Goal: Find specific page/section: Find specific page/section

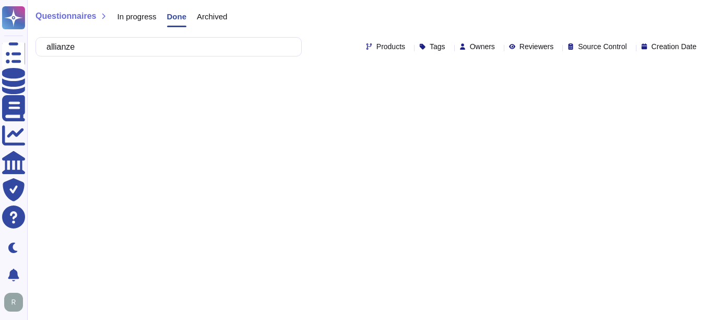
click at [145, 14] on span "In progress" at bounding box center [136, 17] width 39 height 8
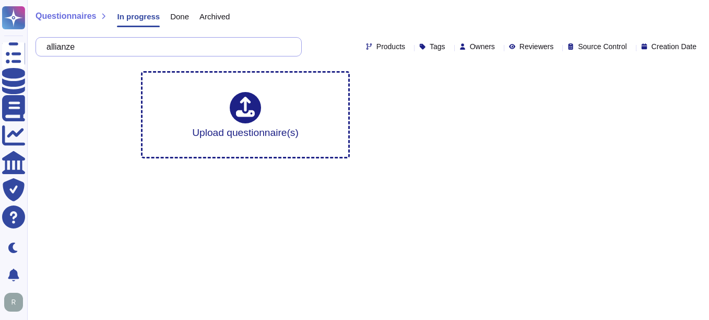
click at [100, 48] on input "allianze" at bounding box center [166, 47] width 250 height 18
drag, startPoint x: 100, startPoint y: 48, endPoint x: 36, endPoint y: 50, distance: 64.3
click at [36, 50] on div "allianze" at bounding box center [169, 46] width 266 height 19
click at [282, 167] on html "Questionnaires Knowledge Base Documents Analytics CAIQ / SIG Trust Center Help …" at bounding box center [354, 83] width 709 height 167
click at [64, 24] on div "Questionnaires In progress Done Archived" at bounding box center [133, 18] width 194 height 21
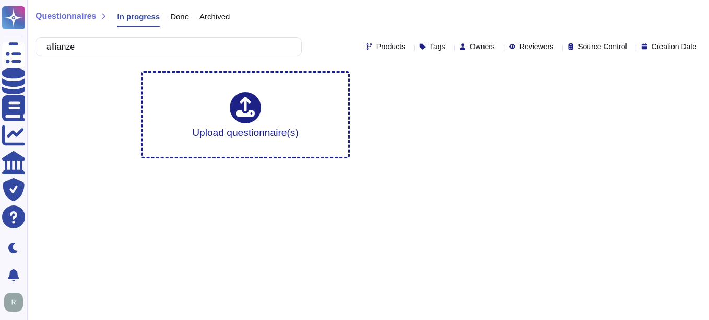
click at [67, 19] on span "Questionnaires" at bounding box center [66, 16] width 61 height 8
click at [229, 17] on div "Questionnaires In progress Done Archived" at bounding box center [137, 18] width 202 height 21
click at [223, 17] on span "Archived" at bounding box center [215, 17] width 30 height 8
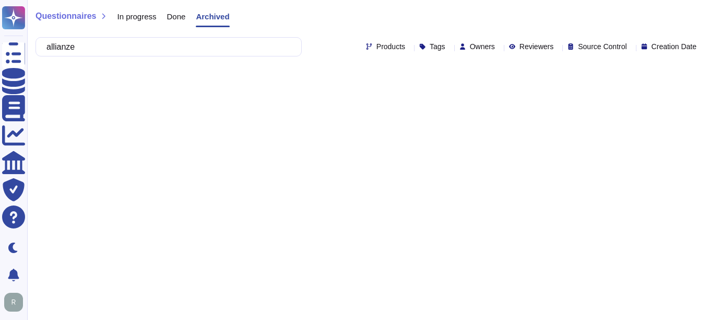
click at [145, 16] on span "In progress" at bounding box center [136, 17] width 39 height 8
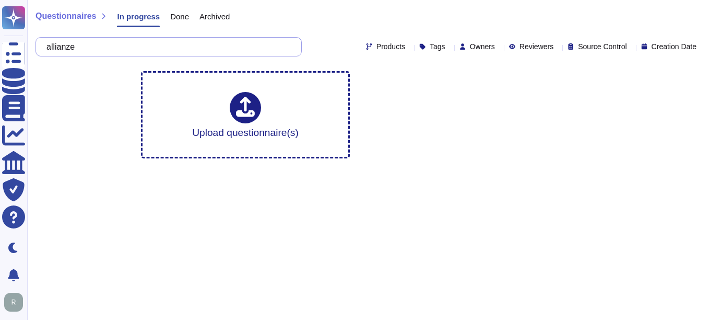
drag, startPoint x: 103, startPoint y: 45, endPoint x: 50, endPoint y: 50, distance: 53.5
click at [50, 50] on div "allianze" at bounding box center [169, 46] width 266 height 19
paste input "due deligence"
click at [67, 160] on div "Questionnaires In progress Done Archived allianze due deligence Products Tags O…" at bounding box center [368, 83] width 682 height 167
drag, startPoint x: 80, startPoint y: 50, endPoint x: 156, endPoint y: 46, distance: 76.3
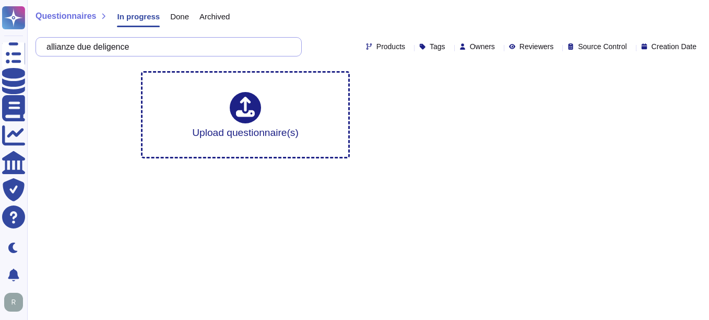
click at [156, 46] on input "allianze due deligence" at bounding box center [166, 47] width 250 height 18
type input "allianze"
click at [219, 15] on span "Archived" at bounding box center [215, 17] width 30 height 8
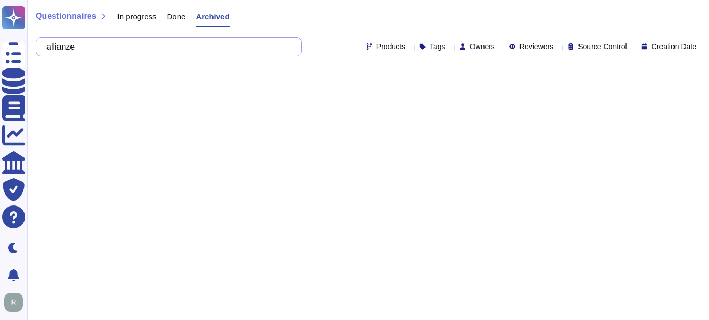
drag, startPoint x: 91, startPoint y: 50, endPoint x: 55, endPoint y: 49, distance: 36.6
click at [55, 49] on input "allianze" at bounding box center [166, 47] width 250 height 18
click at [172, 17] on span "Done" at bounding box center [176, 17] width 19 height 8
click at [144, 16] on span "In progress" at bounding box center [136, 17] width 39 height 8
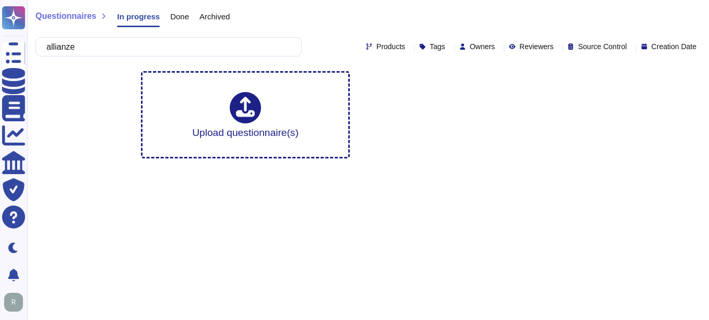
click at [549, 164] on div "Upload questionnaire(s)" at bounding box center [368, 115] width 471 height 104
drag, startPoint x: 491, startPoint y: 147, endPoint x: 430, endPoint y: 120, distance: 66.6
click at [430, 120] on div "Upload questionnaire(s)" at bounding box center [368, 115] width 471 height 104
